Goal: Entertainment & Leisure: Browse casually

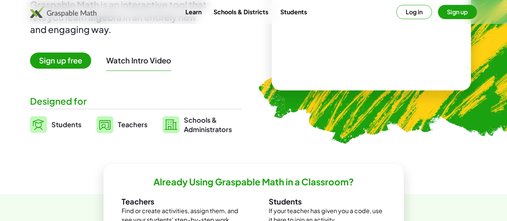
scroll to position [75, 0]
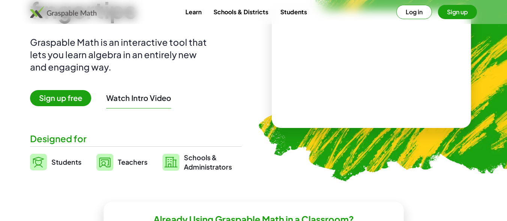
click at [368, 57] on video at bounding box center [371, 69] width 113 height 56
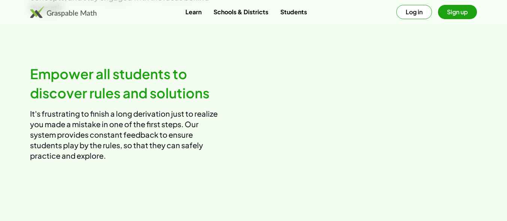
scroll to position [801, 0]
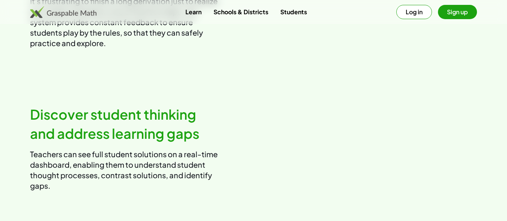
click at [372, 55] on video at bounding box center [369, 0] width 218 height 109
click at [76, 12] on img at bounding box center [63, 12] width 66 height 12
click at [79, 12] on img at bounding box center [63, 12] width 66 height 12
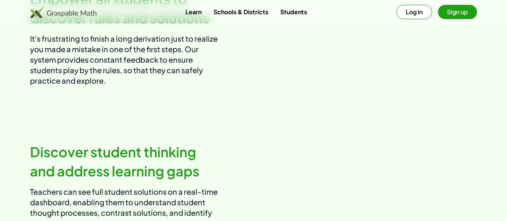
scroll to position [726, 0]
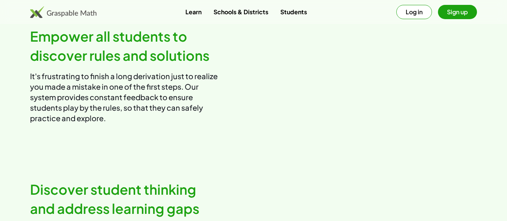
click at [38, 11] on img at bounding box center [63, 12] width 66 height 12
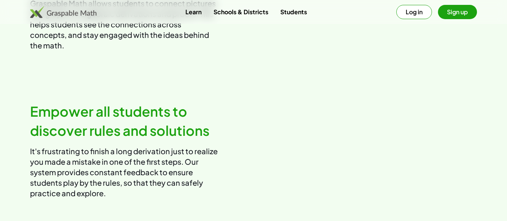
scroll to position [576, 0]
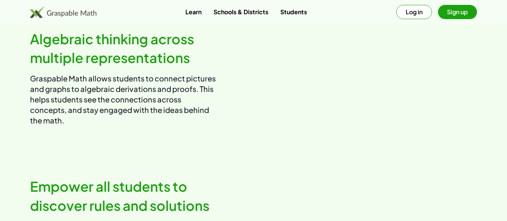
click at [459, 11] on button "Sign up" at bounding box center [457, 12] width 39 height 14
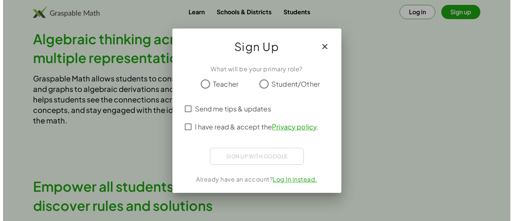
scroll to position [0, 0]
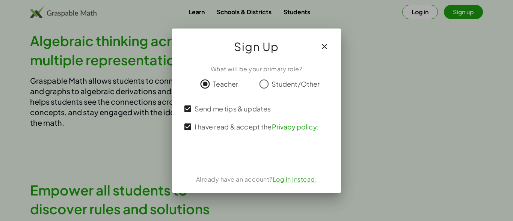
click at [323, 46] on icon "button" at bounding box center [324, 46] width 9 height 9
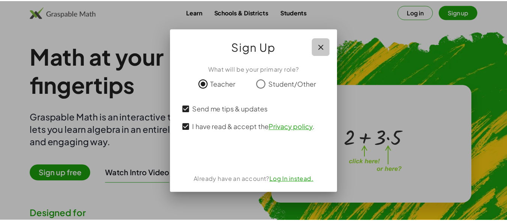
scroll to position [576, 0]
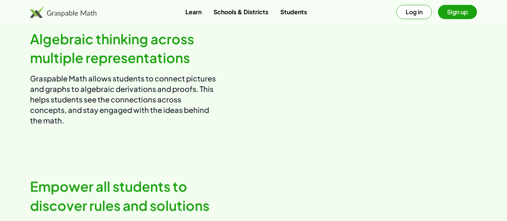
click at [456, 12] on button "Sign up" at bounding box center [457, 12] width 39 height 14
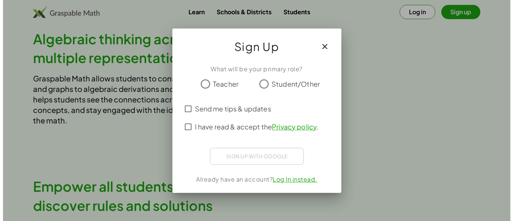
scroll to position [0, 0]
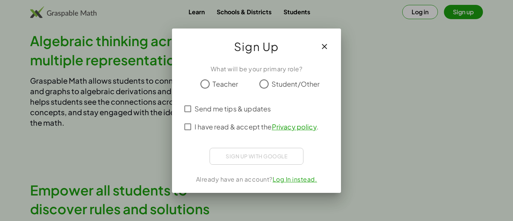
drag, startPoint x: 465, startPoint y: 8, endPoint x: 226, endPoint y: 56, distance: 244.5
click at [327, 45] on icon "button" at bounding box center [324, 46] width 9 height 9
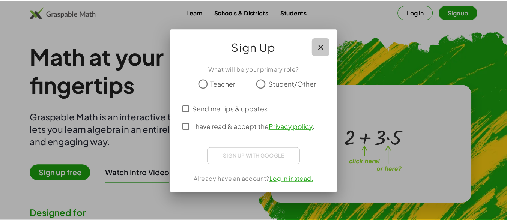
scroll to position [576, 0]
